Goal: Communication & Community: Answer question/provide support

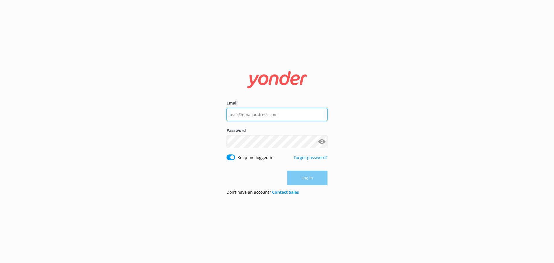
type input "[PERSON_NAME][EMAIL_ADDRESS][DOMAIN_NAME]"
click at [294, 177] on div "Log in" at bounding box center [277, 178] width 101 height 14
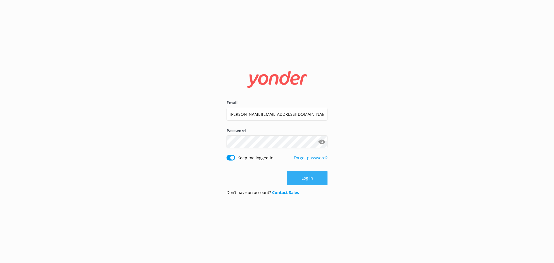
click at [295, 177] on button "Log in" at bounding box center [307, 178] width 40 height 14
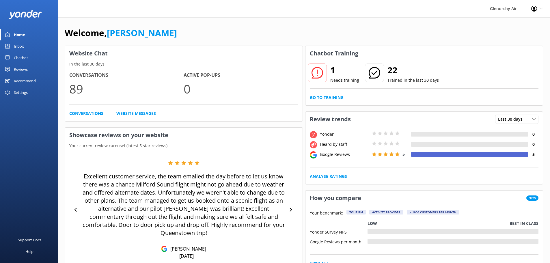
click at [25, 92] on div "Settings" at bounding box center [21, 93] width 14 height 12
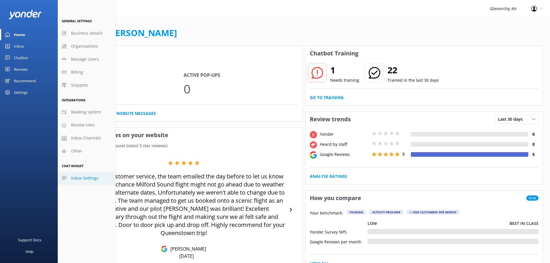
click at [85, 178] on span "Inbox Settings" at bounding box center [84, 178] width 27 height 6
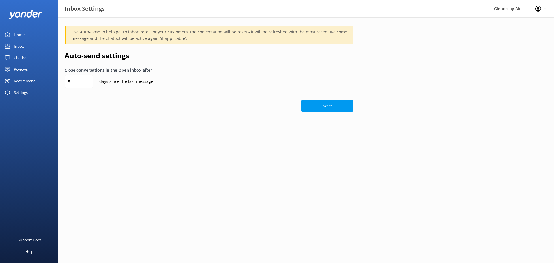
click at [545, 9] on icon at bounding box center [545, 8] width 3 height 3
click at [527, 25] on link "Profile Settings" at bounding box center [526, 25] width 58 height 14
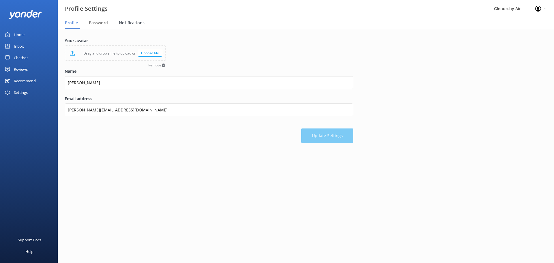
click at [126, 22] on span "Notifications" at bounding box center [132, 23] width 26 height 6
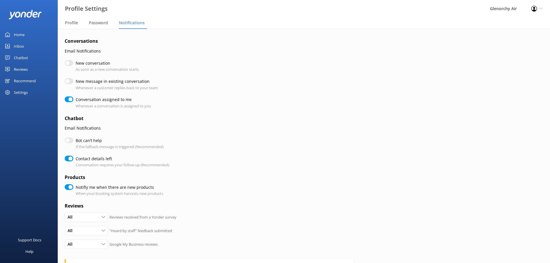
click at [70, 158] on input "Contact details left" at bounding box center [69, 159] width 9 height 6
checkbox input "false"
checkbox input "true"
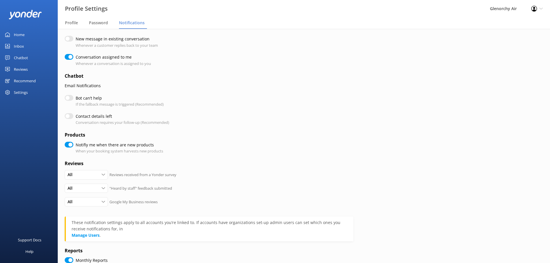
scroll to position [87, 0]
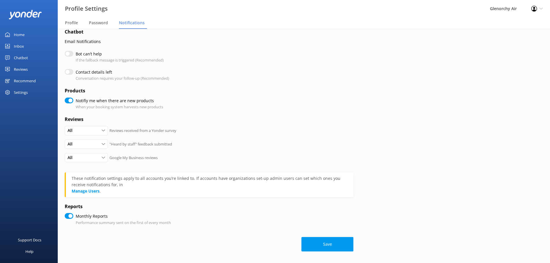
click at [70, 102] on input "Notifiy me when there are new products" at bounding box center [69, 101] width 9 height 6
checkbox input "false"
click at [70, 215] on input "Monthly Reports" at bounding box center [69, 216] width 9 height 6
checkbox input "false"
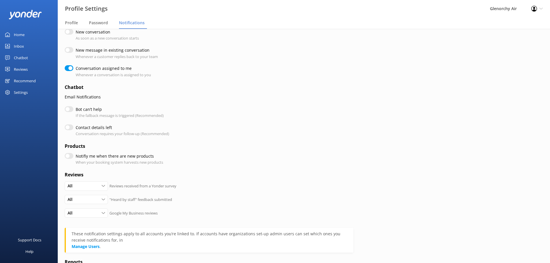
scroll to position [0, 0]
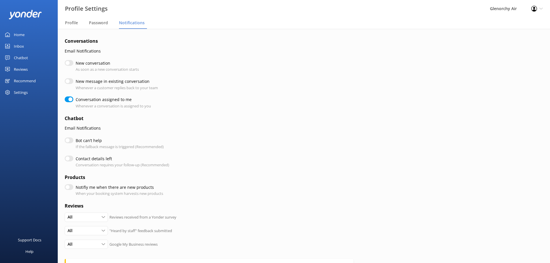
click at [68, 100] on input "Conversation assigned to me" at bounding box center [69, 99] width 9 height 6
checkbox input "false"
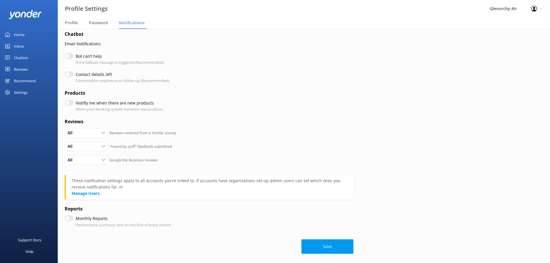
scroll to position [87, 0]
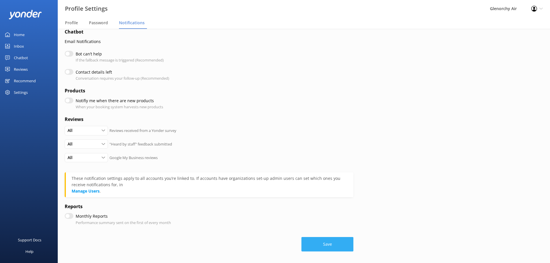
click at [315, 242] on button "Save" at bounding box center [327, 244] width 52 height 14
click at [330, 243] on button "Save" at bounding box center [327, 244] width 52 height 14
click at [15, 34] on div "Home" at bounding box center [19, 35] width 11 height 12
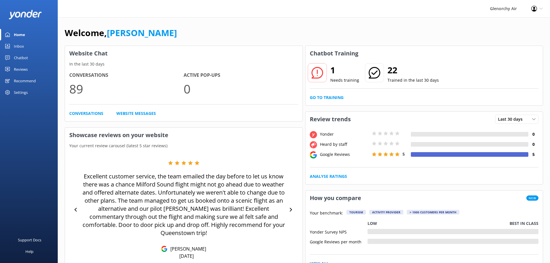
click at [16, 48] on div "Inbox" at bounding box center [19, 46] width 10 height 12
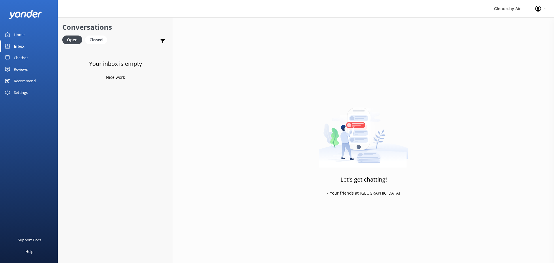
click at [30, 57] on link "Chatbot" at bounding box center [29, 58] width 58 height 12
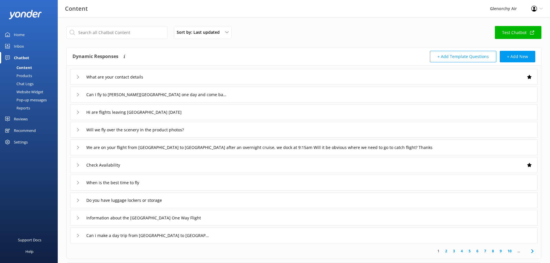
click at [31, 83] on div "Chat Logs" at bounding box center [18, 84] width 30 height 8
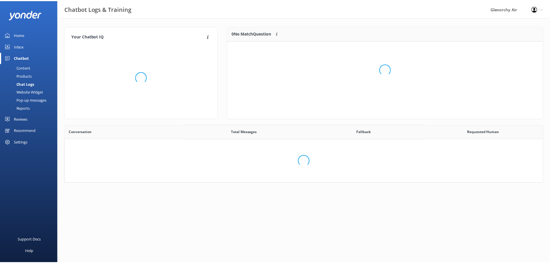
scroll to position [198, 473]
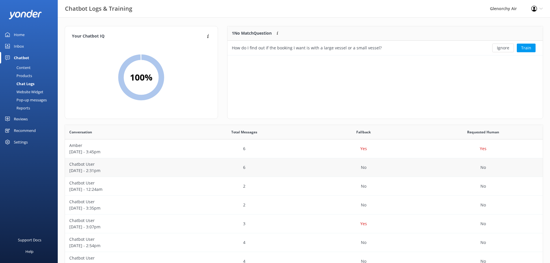
click at [189, 170] on div "6" at bounding box center [244, 167] width 120 height 19
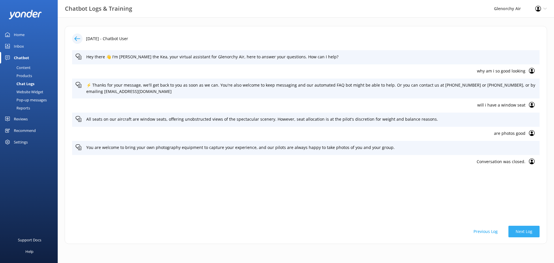
click at [526, 231] on button "Next Log" at bounding box center [524, 232] width 31 height 12
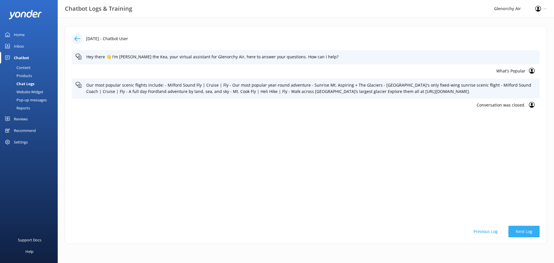
click at [526, 231] on button "Next Log" at bounding box center [524, 232] width 31 height 12
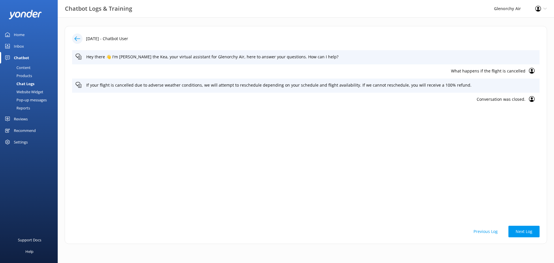
click at [490, 232] on button "Previous Log" at bounding box center [485, 232] width 39 height 12
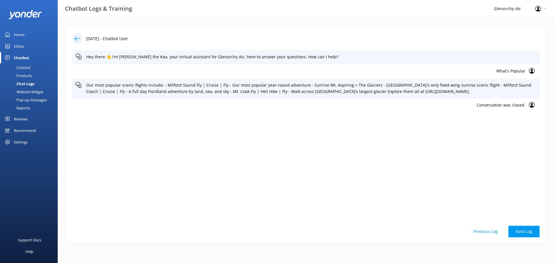
click at [21, 66] on div "Content" at bounding box center [16, 68] width 27 height 8
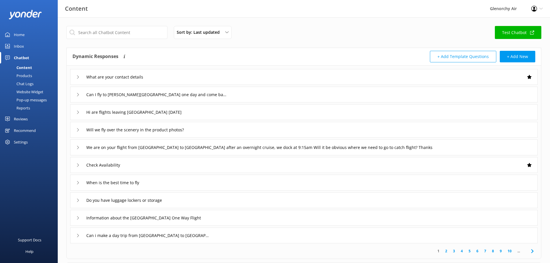
click at [20, 75] on div "Products" at bounding box center [17, 76] width 29 height 8
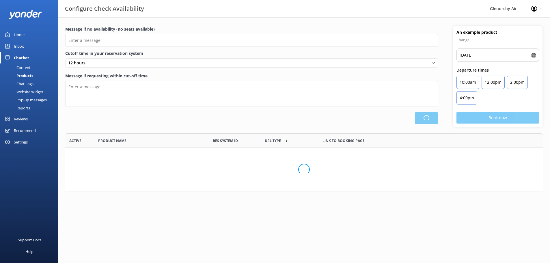
scroll to position [169, 473]
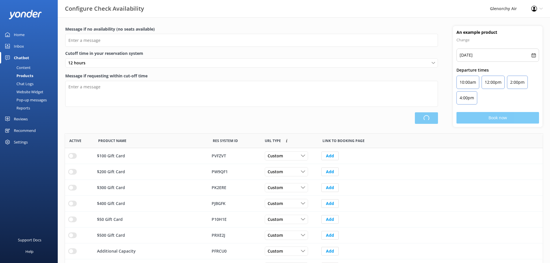
type input "There are no seats available, please check an alternative day"
type textarea "Our online booking system closes {hours} prior to departure. Please contact us …"
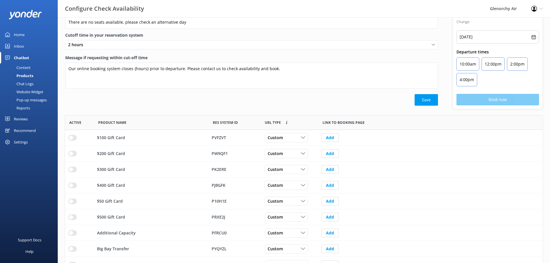
scroll to position [64, 0]
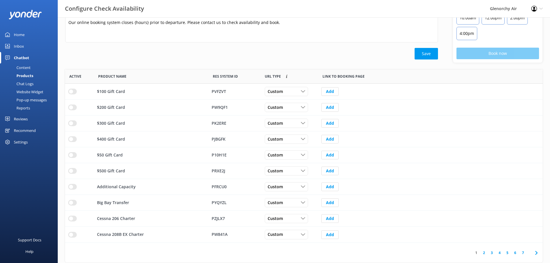
click at [25, 99] on div "Pop-up messages" at bounding box center [24, 100] width 43 height 8
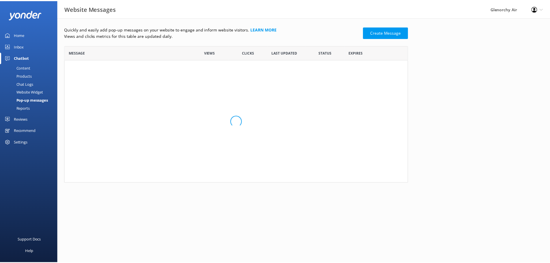
scroll to position [5, 5]
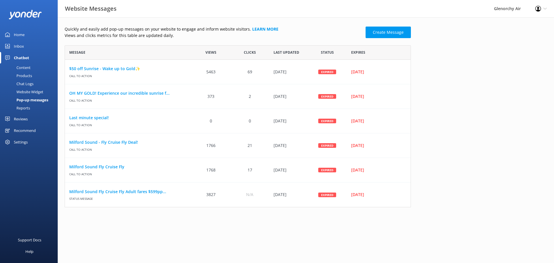
click at [22, 65] on div "Content" at bounding box center [16, 68] width 27 height 8
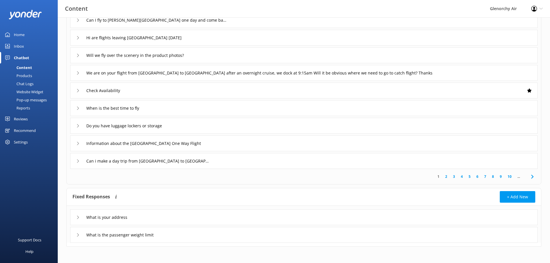
scroll to position [75, 0]
click at [532, 175] on use at bounding box center [532, 176] width 2 height 4
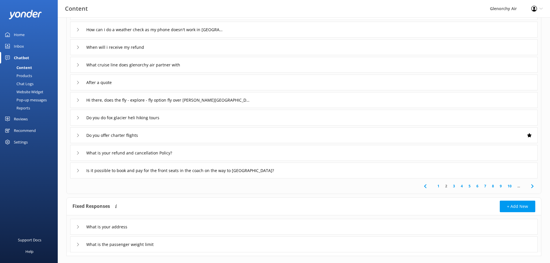
scroll to position [75, 0]
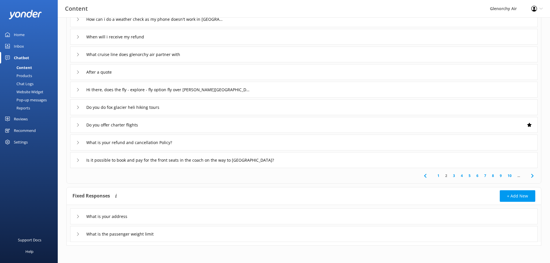
click at [510, 175] on link "10" at bounding box center [510, 175] width 10 height 5
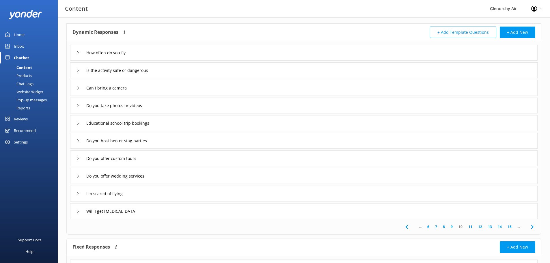
scroll to position [75, 0]
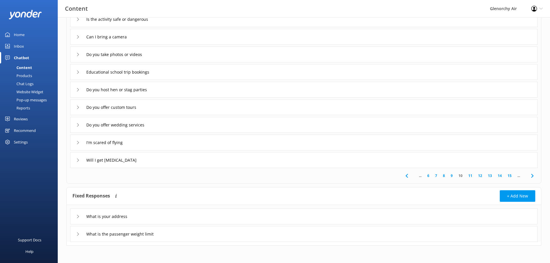
click at [511, 176] on link "15" at bounding box center [510, 175] width 10 height 5
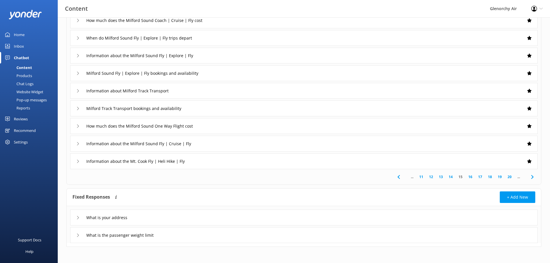
scroll to position [75, 0]
click at [510, 177] on link "20" at bounding box center [510, 175] width 10 height 5
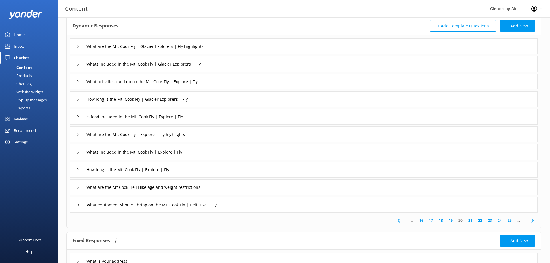
scroll to position [75, 0]
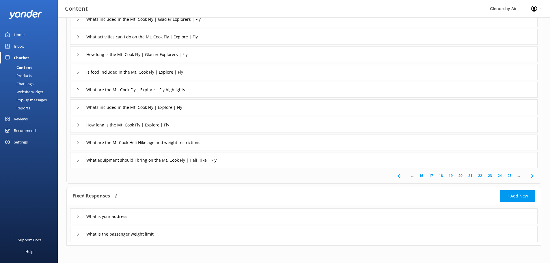
click at [532, 173] on icon at bounding box center [532, 175] width 7 height 7
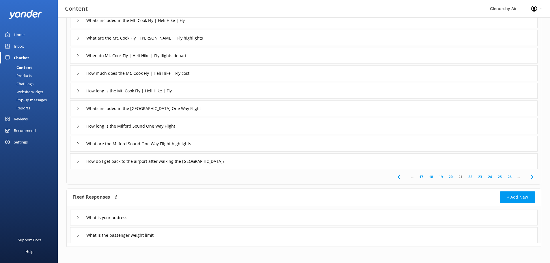
scroll to position [75, 0]
click at [509, 176] on link "26" at bounding box center [510, 175] width 10 height 5
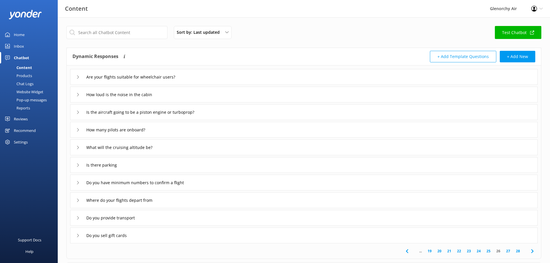
click at [518, 250] on link "28" at bounding box center [518, 250] width 10 height 5
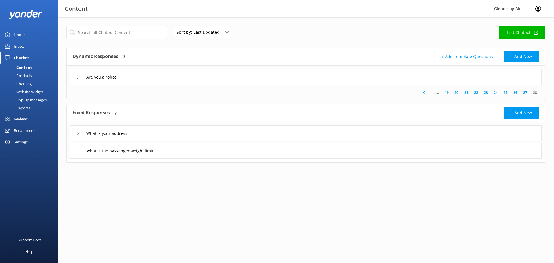
click at [527, 92] on link "27" at bounding box center [525, 92] width 10 height 5
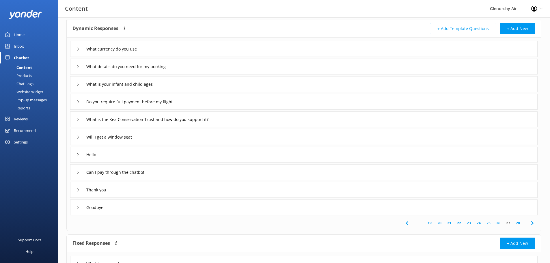
scroll to position [18, 0]
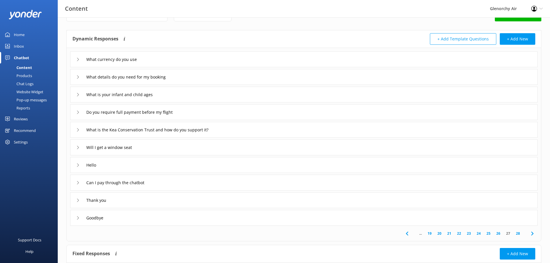
click at [408, 234] on icon at bounding box center [407, 233] width 7 height 7
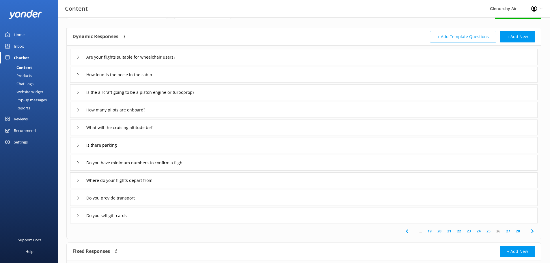
scroll to position [29, 0]
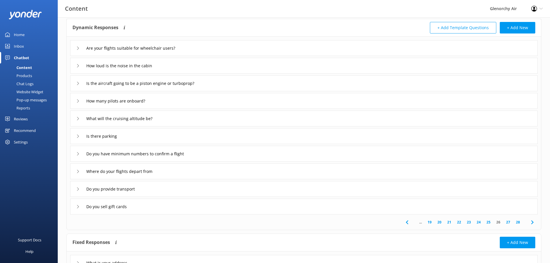
click at [408, 220] on icon at bounding box center [407, 222] width 7 height 7
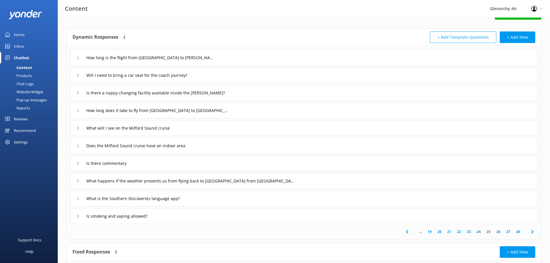
scroll to position [29, 0]
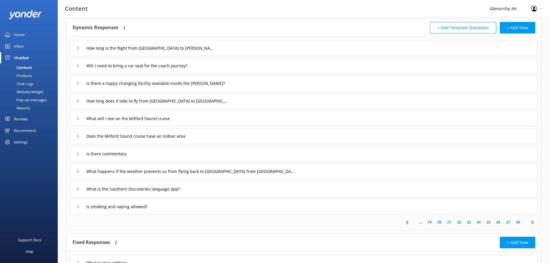
click at [408, 220] on icon at bounding box center [407, 222] width 7 height 7
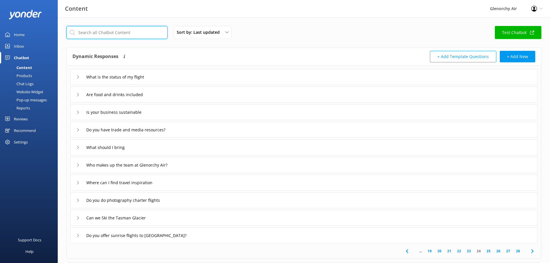
click at [142, 32] on input "text" at bounding box center [116, 32] width 101 height 13
type input "popular"
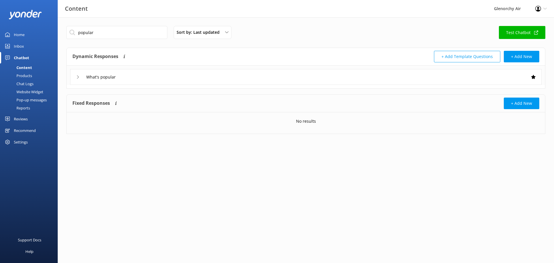
click at [131, 75] on div "What's popular" at bounding box center [306, 77] width 472 height 16
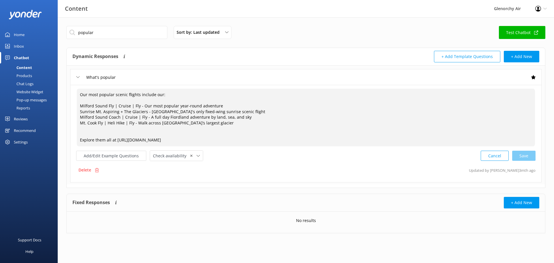
drag, startPoint x: 219, startPoint y: 110, endPoint x: 79, endPoint y: 112, distance: 140.9
click at [79, 112] on textarea "Our most popular scenic flights include our: Milford Sound Fly | Cruise | Fly -…" at bounding box center [306, 118] width 458 height 58
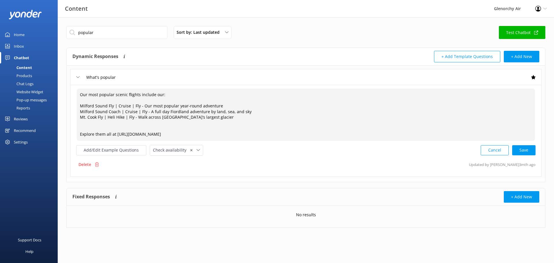
click at [250, 111] on textarea "Our most popular scenic flights include our: Milford Sound Fly | Cruise | Fly -…" at bounding box center [306, 115] width 458 height 52
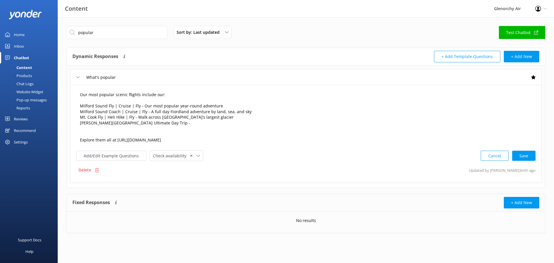
click at [162, 122] on textarea "Our most popular scenic flights include our: Milford Sound Fly | Cruise | Fly -…" at bounding box center [306, 118] width 458 height 58
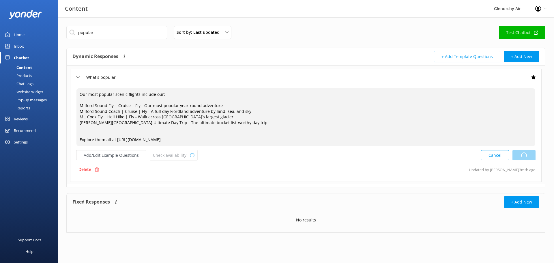
click at [523, 154] on div "Cancel Loading.." at bounding box center [508, 155] width 55 height 11
type textarea "Our most popular scenic flights include our: Milford Sound Fly | Cruise | Fly -…"
